Goal: Obtain resource: Obtain resource

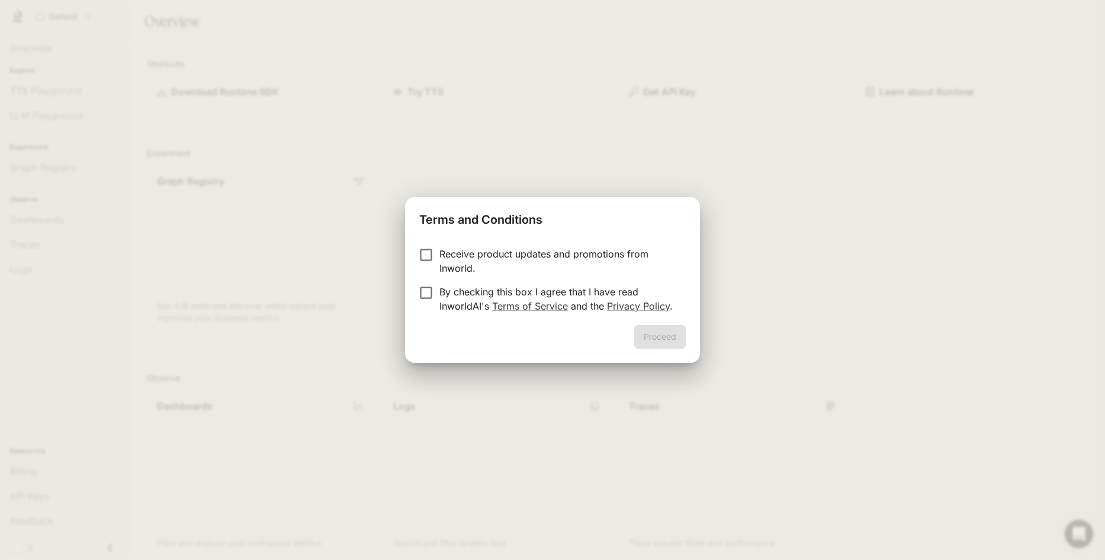
drag, startPoint x: 480, startPoint y: 258, endPoint x: 480, endPoint y: 270, distance: 12.4
click at [480, 257] on p "Receive product updates and promotions from Inworld." at bounding box center [557, 261] width 237 height 28
click at [468, 293] on p "By checking this box I agree that I have read InworldAI's Terms of Service and …" at bounding box center [557, 299] width 237 height 28
click at [675, 335] on button "Proceed" at bounding box center [660, 337] width 52 height 24
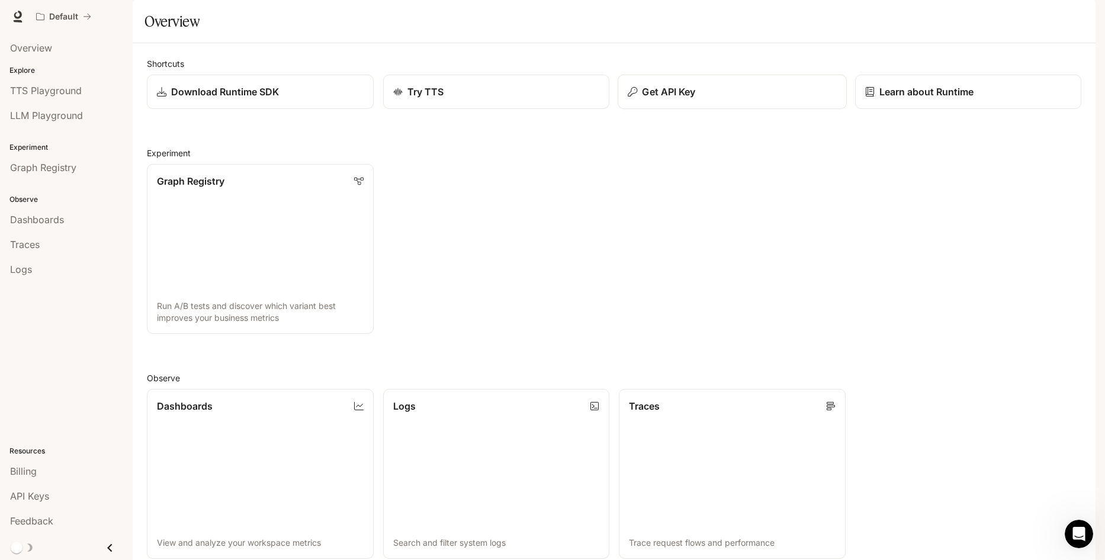
click at [668, 99] on p "Get API Key" at bounding box center [668, 92] width 53 height 14
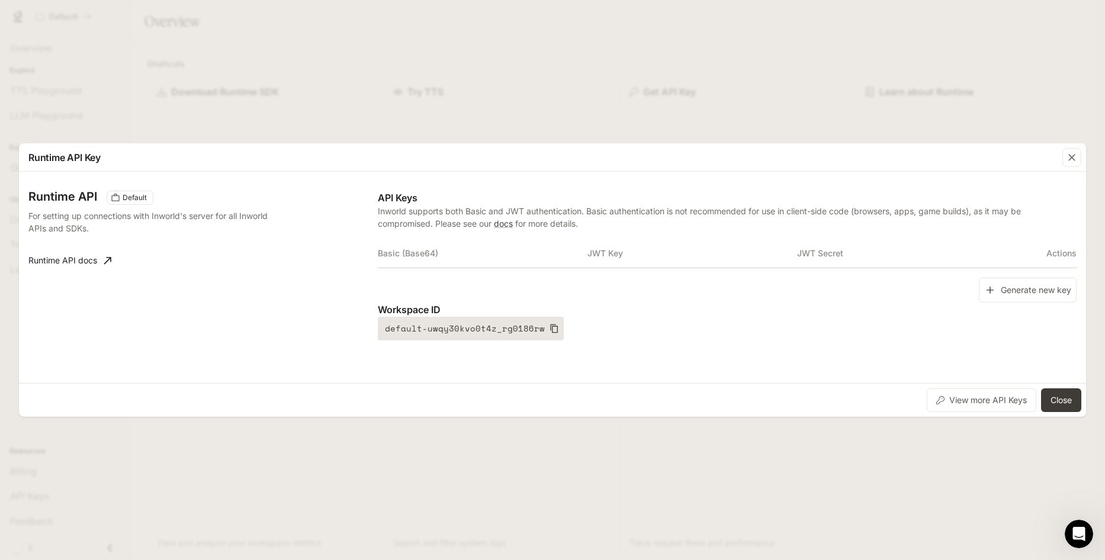
click at [550, 325] on icon "button" at bounding box center [554, 328] width 8 height 9
drag, startPoint x: 1069, startPoint y: 159, endPoint x: 963, endPoint y: 189, distance: 110.8
click at [963, 189] on div "Runtime API Key Runtime API Default For setting up connections with Inworld's s…" at bounding box center [552, 280] width 1067 height 274
click at [1070, 155] on icon "button" at bounding box center [1072, 158] width 12 height 12
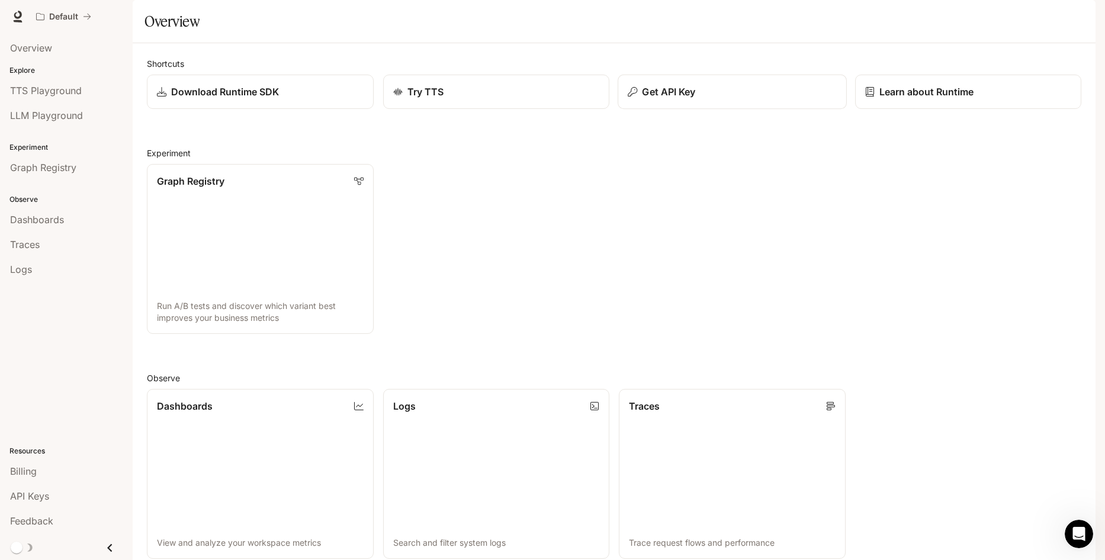
click at [663, 110] on button "Get API Key" at bounding box center [732, 92] width 229 height 35
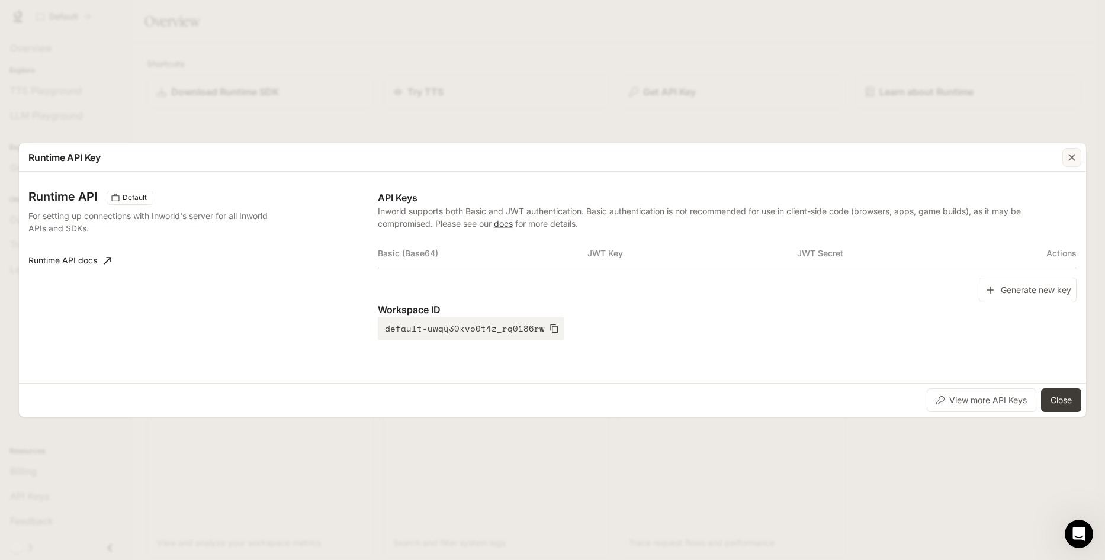
click at [1075, 157] on icon "button" at bounding box center [1072, 158] width 12 height 12
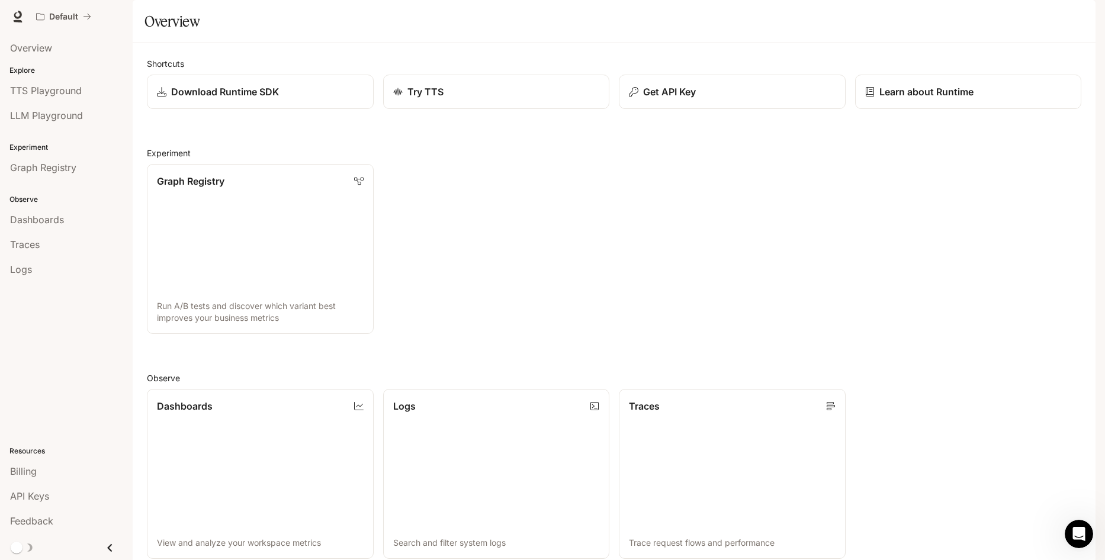
click at [94, 33] on div "Overview" at bounding box center [66, 48] width 133 height 30
click at [92, 15] on button "Default" at bounding box center [64, 17] width 66 height 24
click at [108, 547] on icon "Close drawer" at bounding box center [109, 548] width 5 height 8
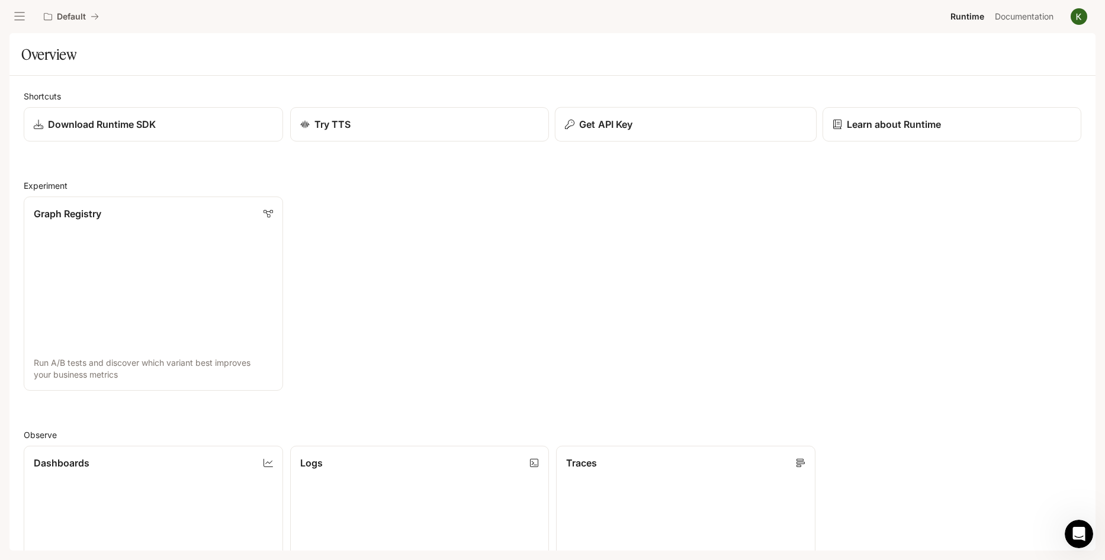
click at [630, 121] on p "Get API Key" at bounding box center [605, 124] width 53 height 14
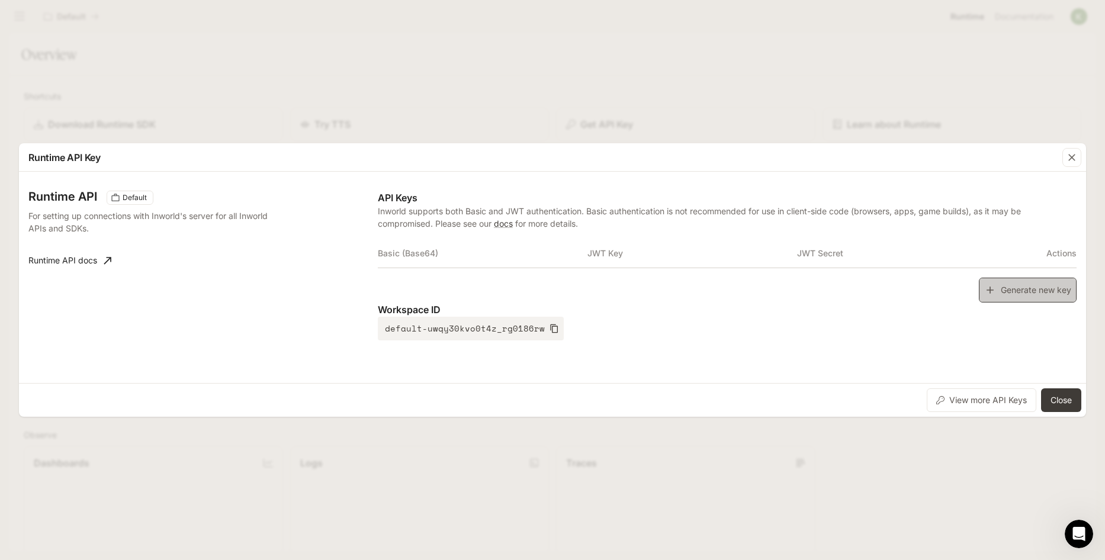
click at [1036, 289] on button "Generate new key" at bounding box center [1028, 290] width 98 height 25
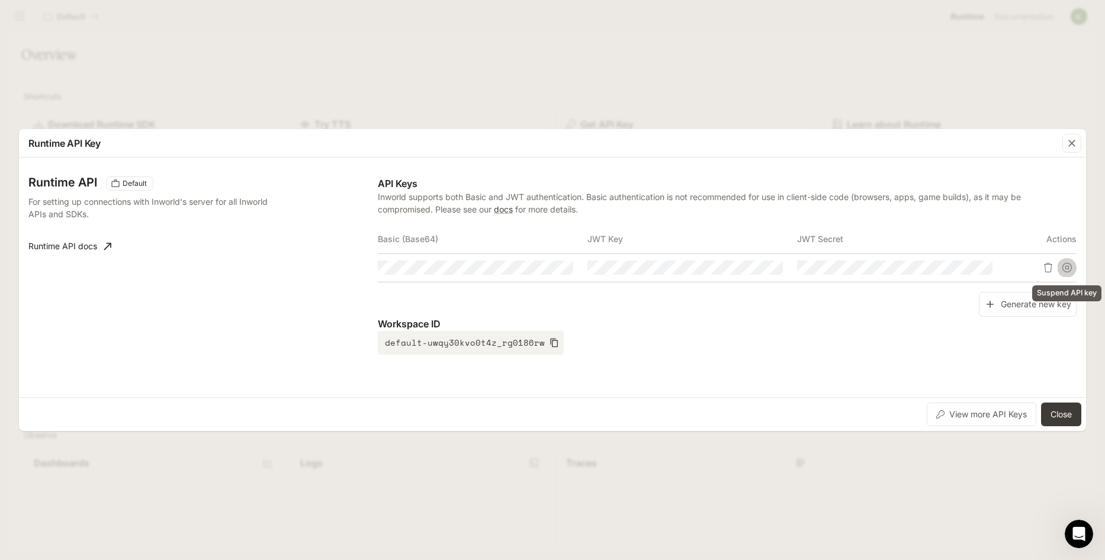
click at [1069, 263] on icon "Suspend API key" at bounding box center [1066, 267] width 9 height 9
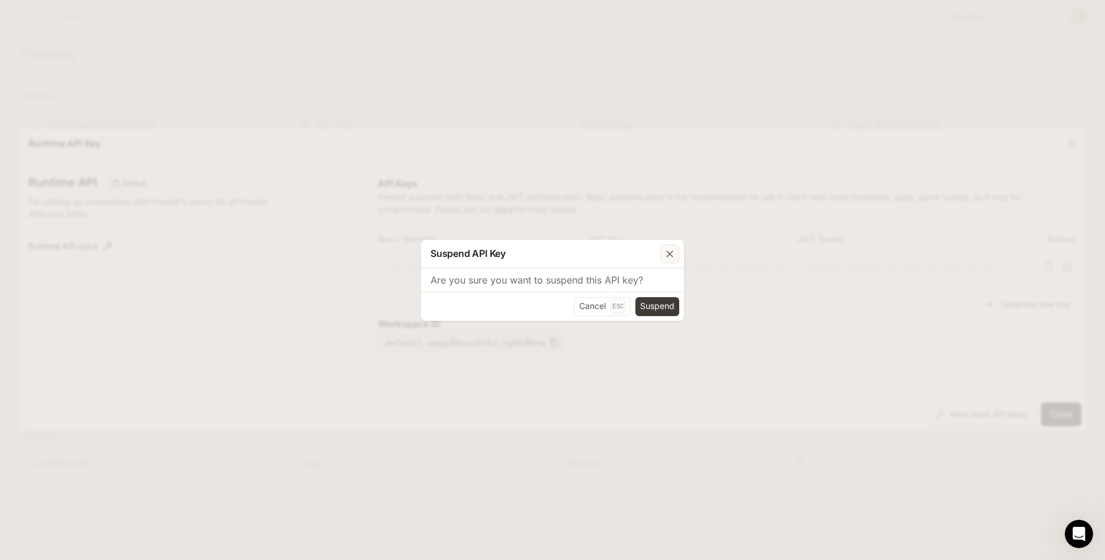
click at [668, 259] on icon "button" at bounding box center [670, 254] width 12 height 12
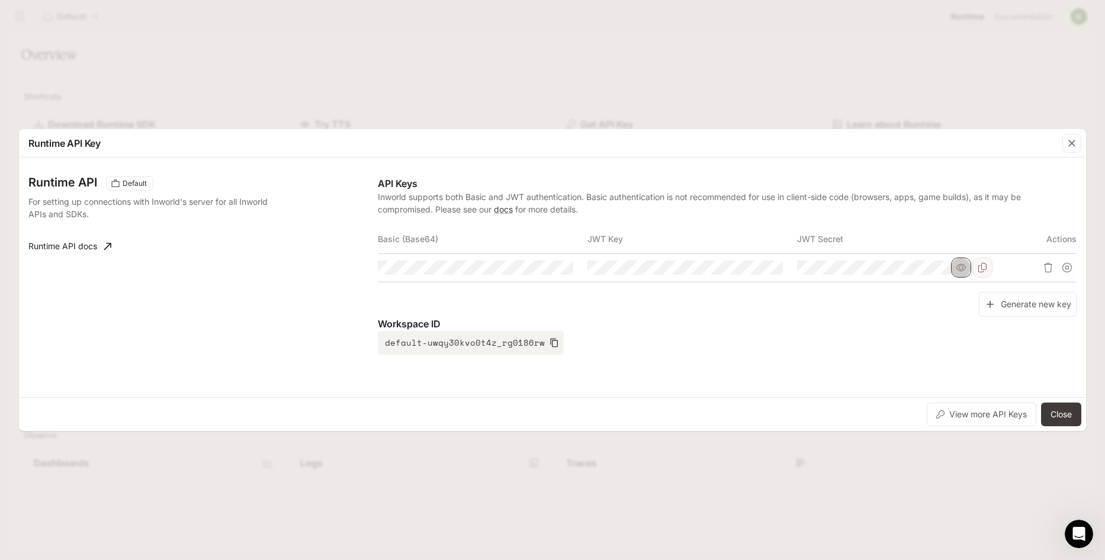
click at [961, 270] on icon "button" at bounding box center [960, 267] width 9 height 9
click at [755, 268] on icon "button" at bounding box center [751, 267] width 9 height 9
click at [543, 268] on icon "button" at bounding box center [541, 267] width 9 height 9
click at [560, 269] on icon "Copy Basic (Base64)" at bounding box center [562, 267] width 9 height 9
click at [774, 270] on icon "Copy Key" at bounding box center [773, 267] width 8 height 9
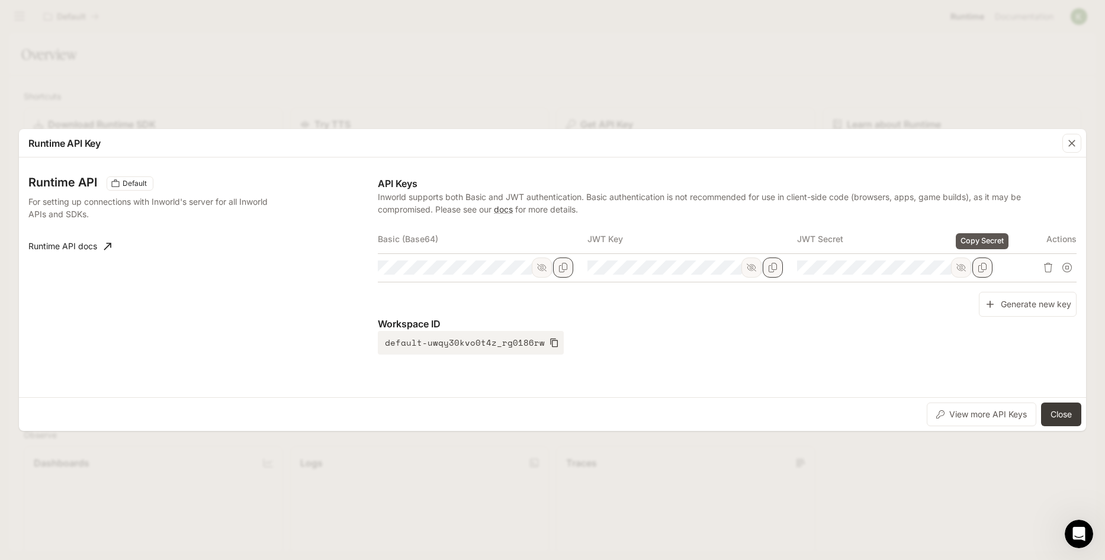
click at [986, 269] on icon "Copy Secret" at bounding box center [982, 267] width 9 height 9
click at [737, 79] on div "Runtime API Key Runtime API Default For setting up connections with Inworld's s…" at bounding box center [552, 280] width 1105 height 560
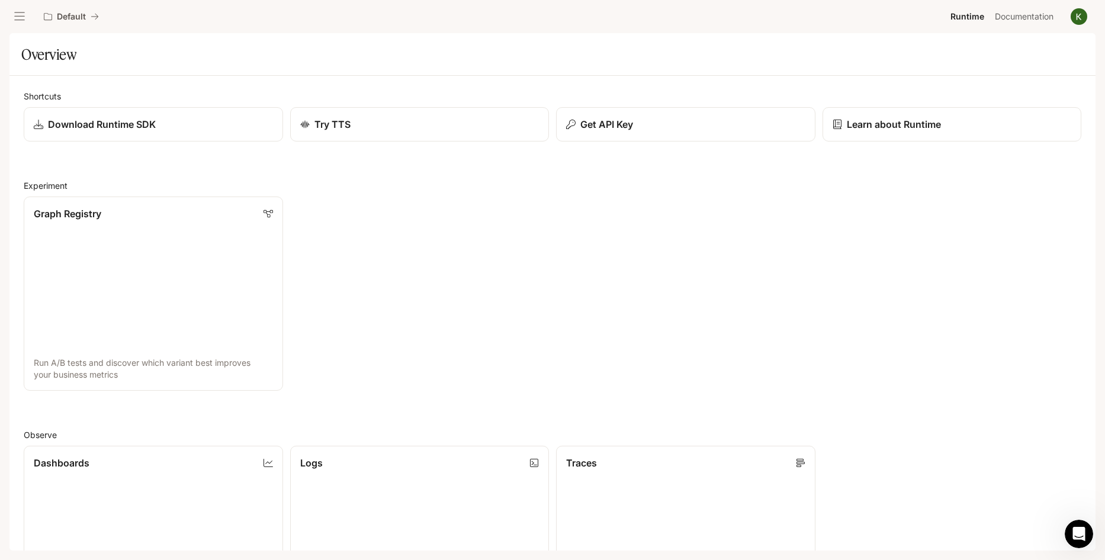
click at [20, 22] on icon "open drawer" at bounding box center [20, 17] width 12 height 12
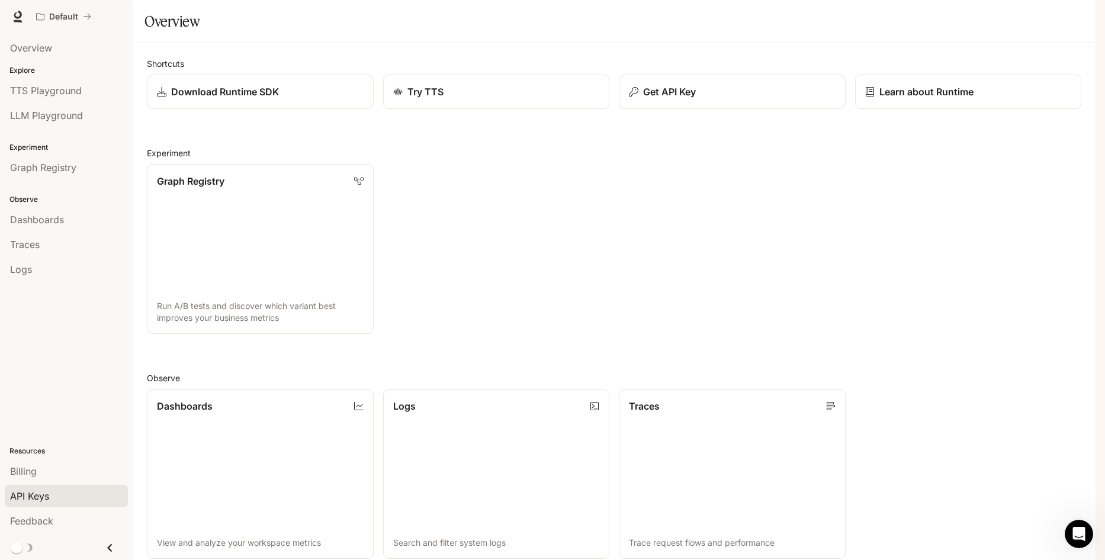
click at [48, 499] on span "API Keys" at bounding box center [29, 496] width 39 height 14
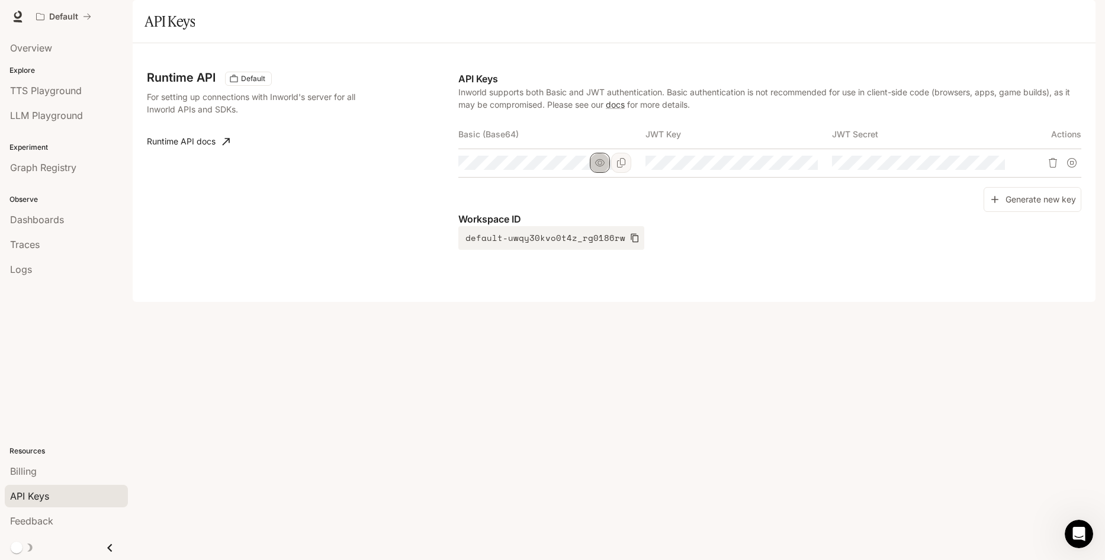
click at [608, 173] on button "button" at bounding box center [600, 163] width 20 height 20
click at [792, 173] on button "button" at bounding box center [786, 163] width 20 height 20
click at [811, 168] on icon "Copy Key" at bounding box center [807, 162] width 9 height 9
click at [999, 168] on icon "Copy Secret" at bounding box center [994, 162] width 9 height 9
